Goal: Information Seeking & Learning: Learn about a topic

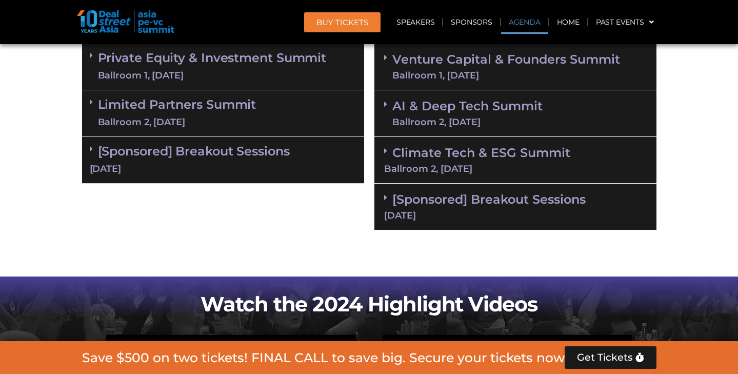
scroll to position [643, 0]
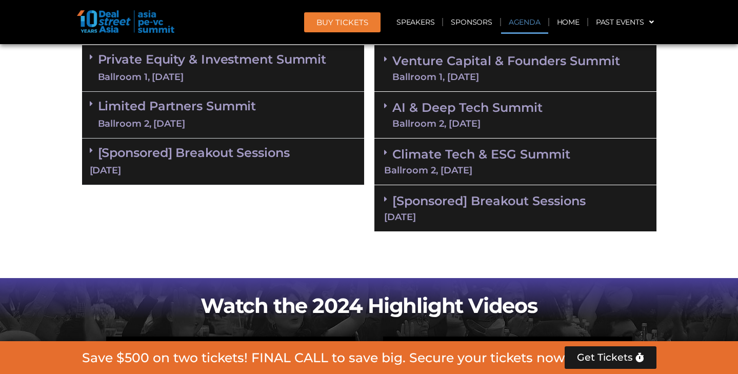
click at [438, 150] on link "Climate Tech & ESG Summit Ballroom 2, 11 Sept" at bounding box center [515, 161] width 263 height 28
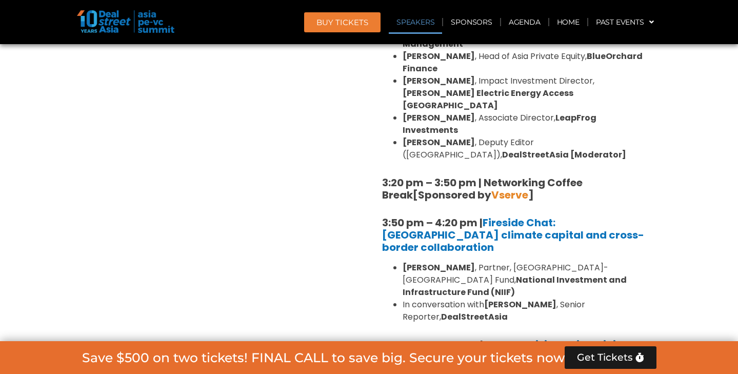
scroll to position [1106, 0]
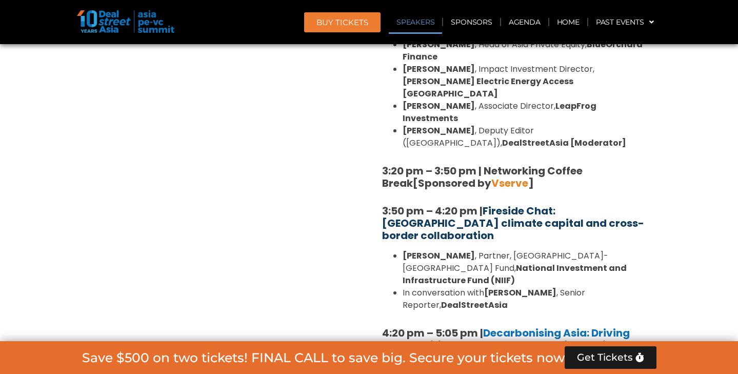
click at [551, 204] on link "Fireside Chat: Catalysing climate capital and cross-border collaboration" at bounding box center [513, 223] width 262 height 39
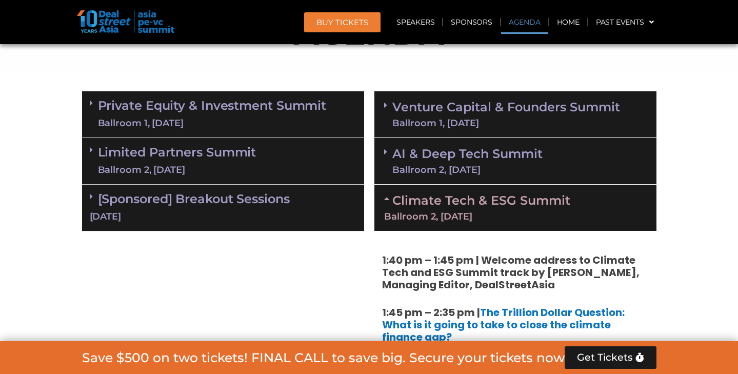
scroll to position [603, 0]
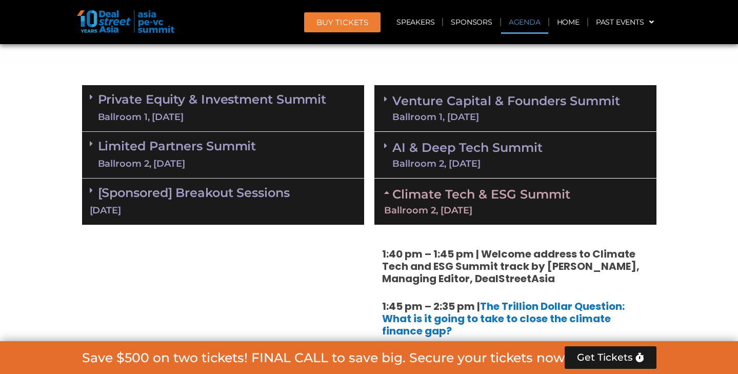
click at [436, 109] on link "Venture Capital & Founders​ Summit Ballroom 1, 11 Sept" at bounding box center [506, 108] width 228 height 27
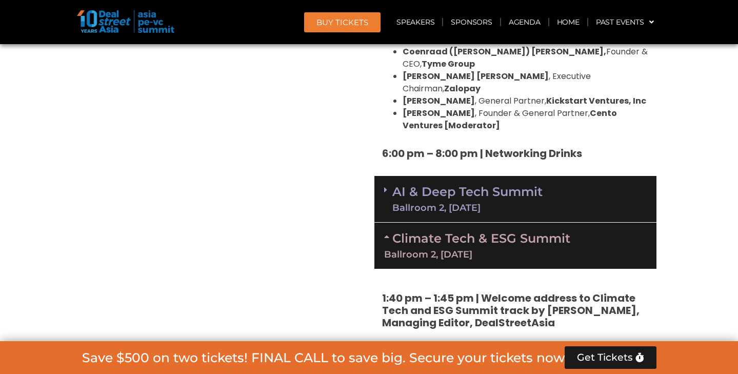
scroll to position [2022, 0]
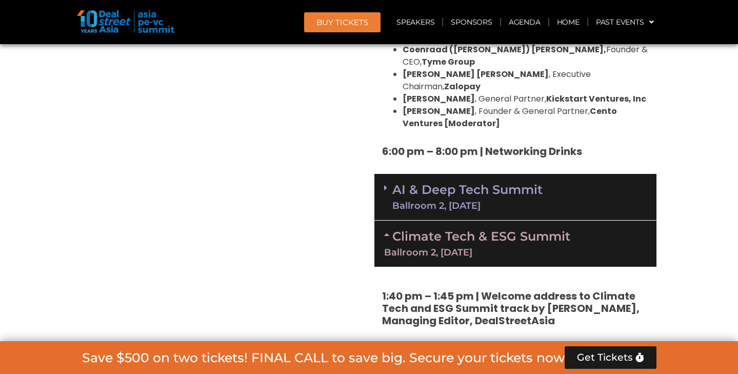
click at [528, 184] on link "AI & Deep Tech Summit Ballroom 2, 11 Sept" at bounding box center [467, 197] width 150 height 27
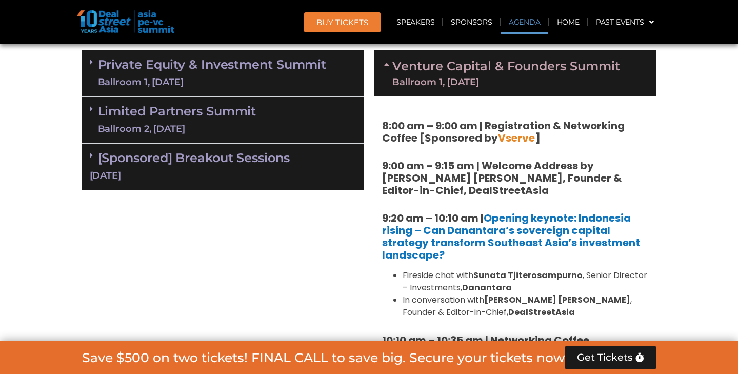
scroll to position [636, 0]
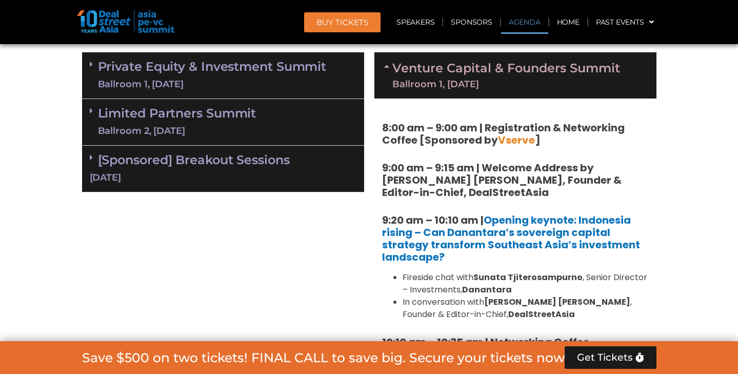
click at [190, 112] on link "Limited Partners Summit Ballroom 2, 10 Sept" at bounding box center [177, 122] width 158 height 31
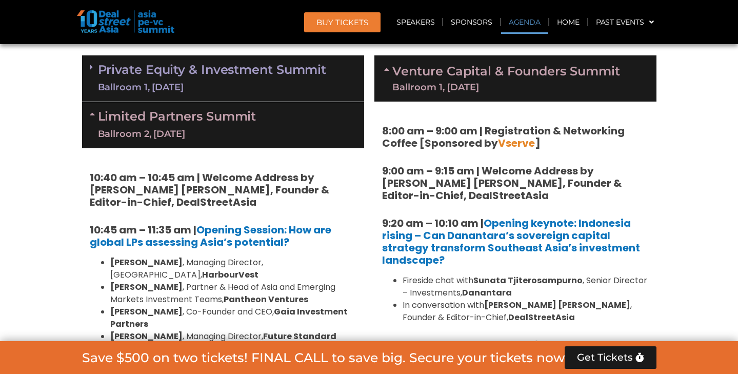
scroll to position [629, 0]
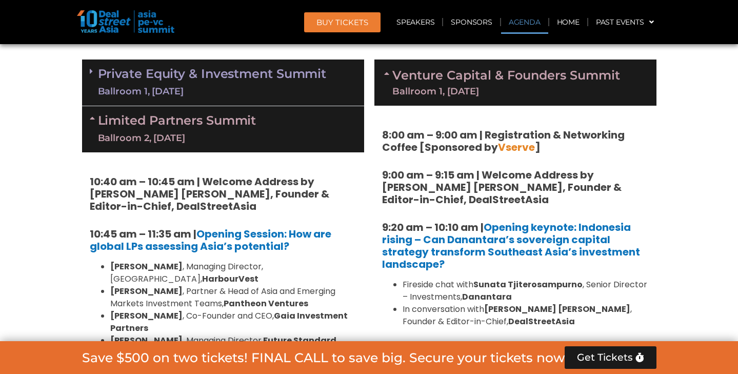
click at [291, 128] on div "Limited Partners Summit Ballroom 2, 10 Sept" at bounding box center [223, 129] width 282 height 46
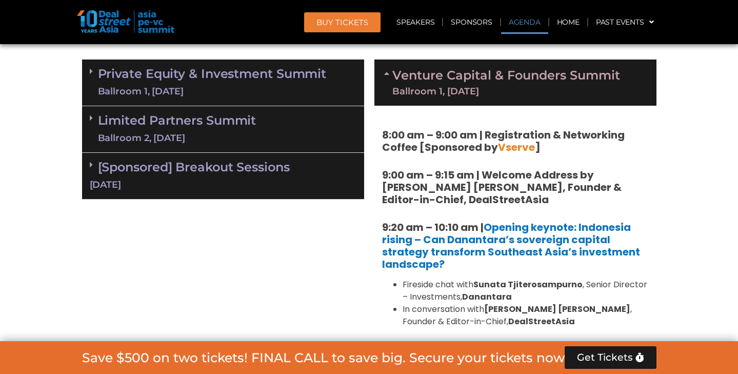
click at [292, 77] on link "Private Equity & Investment Summit Ballroom 1, 10 Sept" at bounding box center [212, 82] width 229 height 31
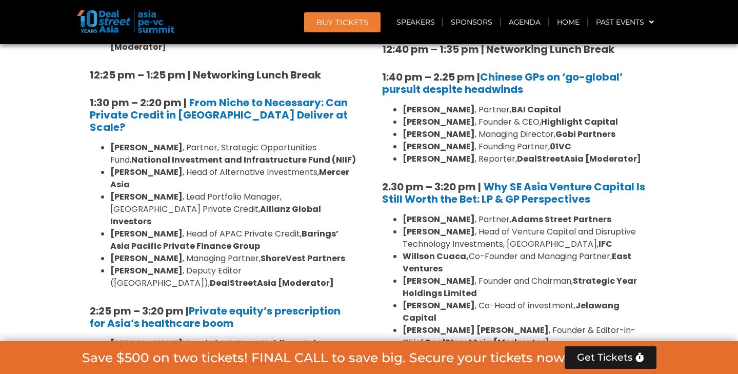
scroll to position [1464, 0]
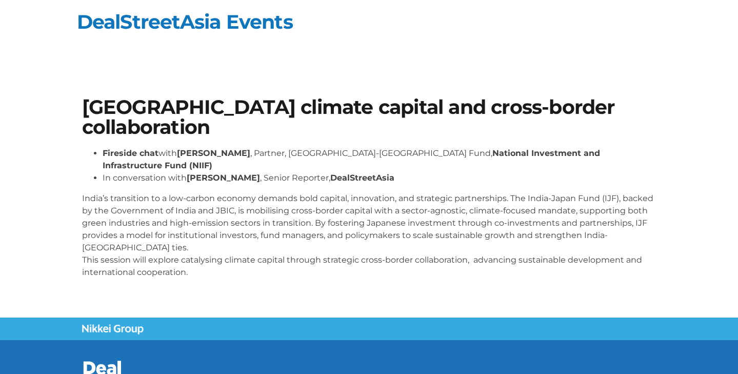
scroll to position [2, 0]
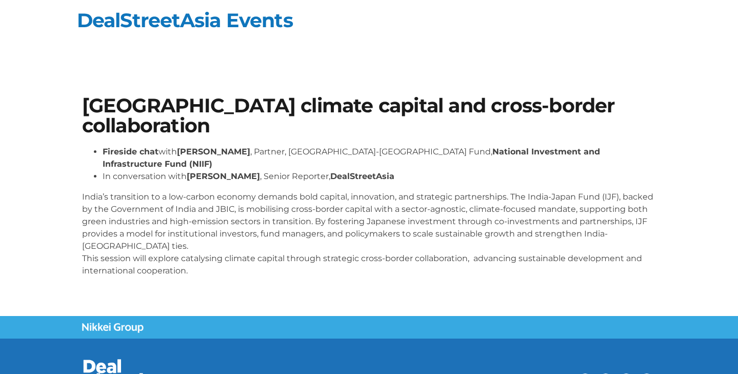
click at [732, 138] on section "[GEOGRAPHIC_DATA] climate capital and cross-border collaboration Fireside chat …" at bounding box center [369, 190] width 738 height 251
